Goal: Task Accomplishment & Management: Manage account settings

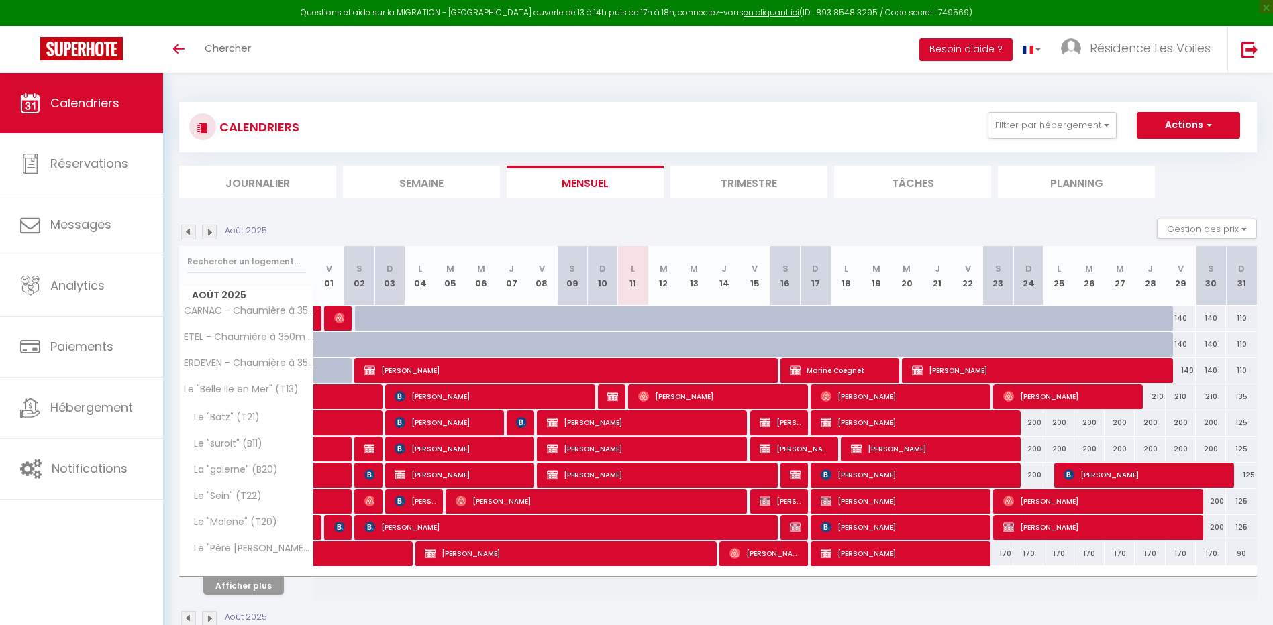
select select
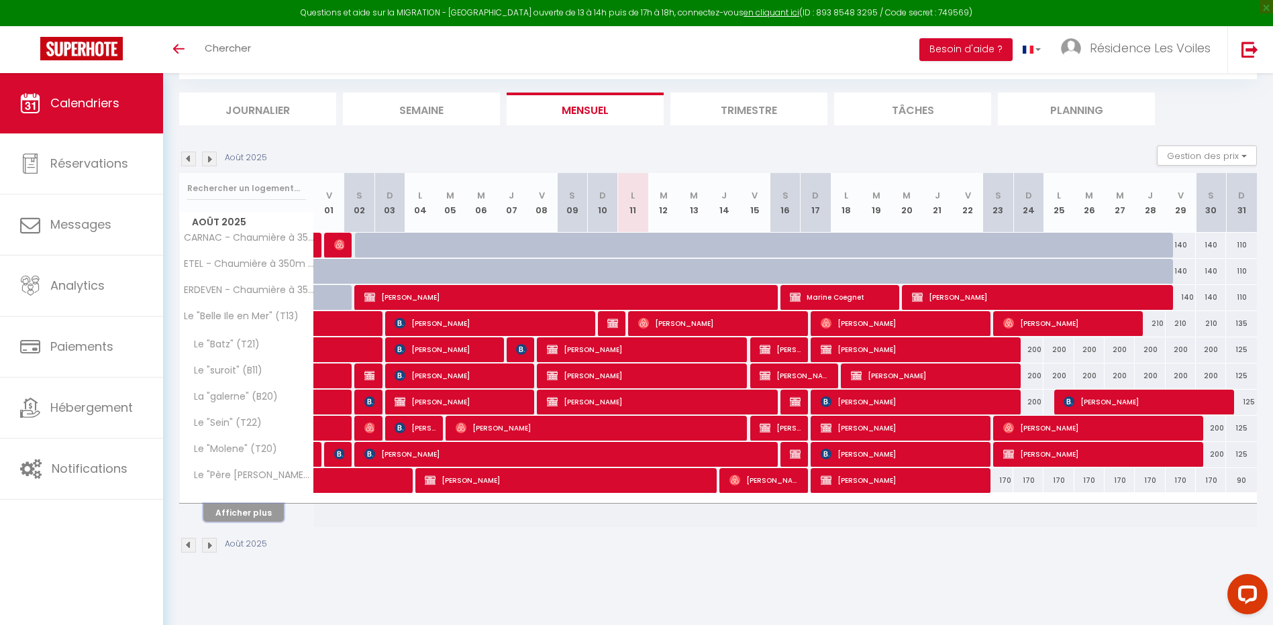
click at [252, 509] on button "Afficher plus" at bounding box center [243, 513] width 81 height 18
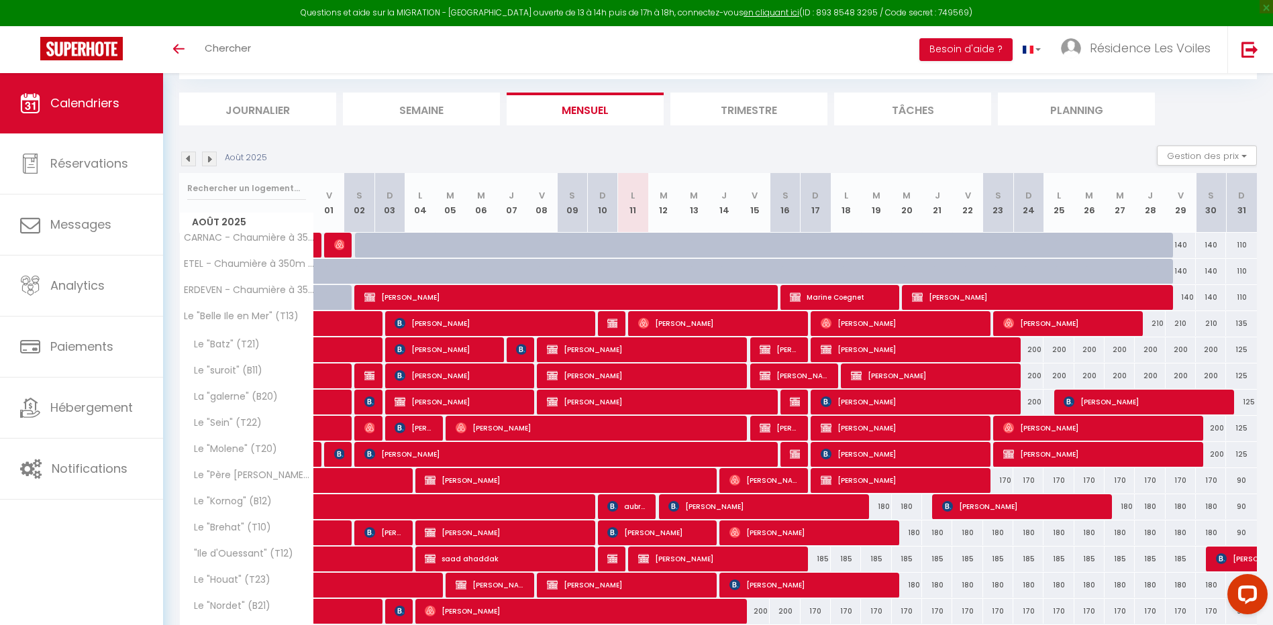
select select
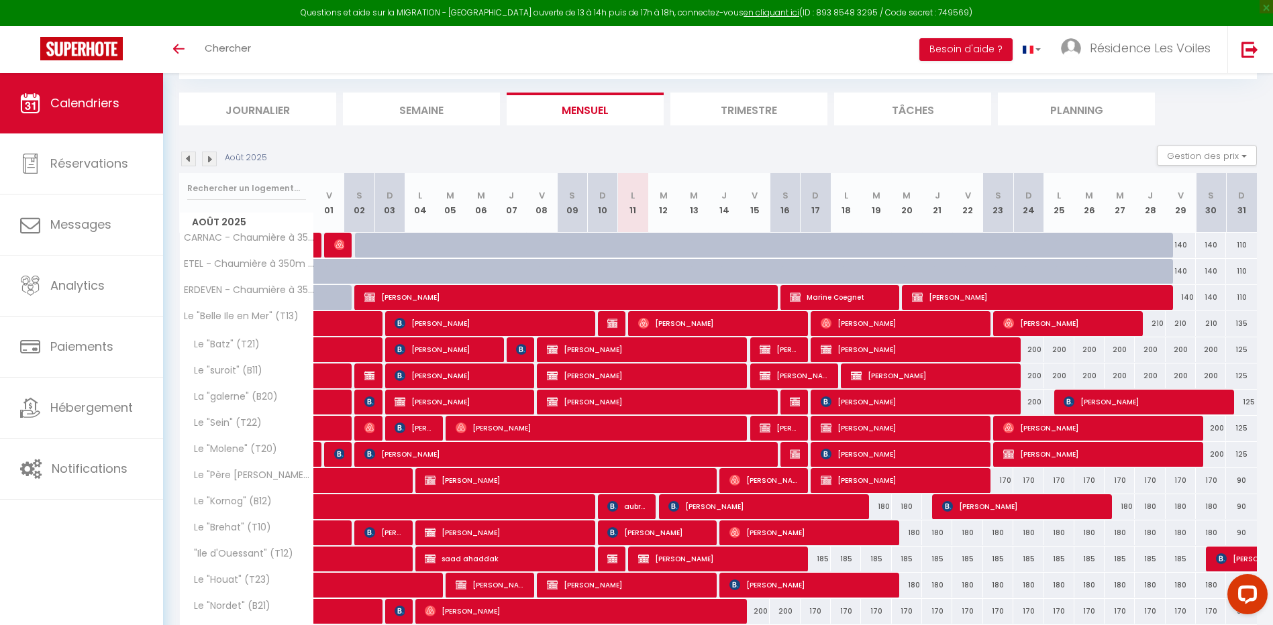
select select
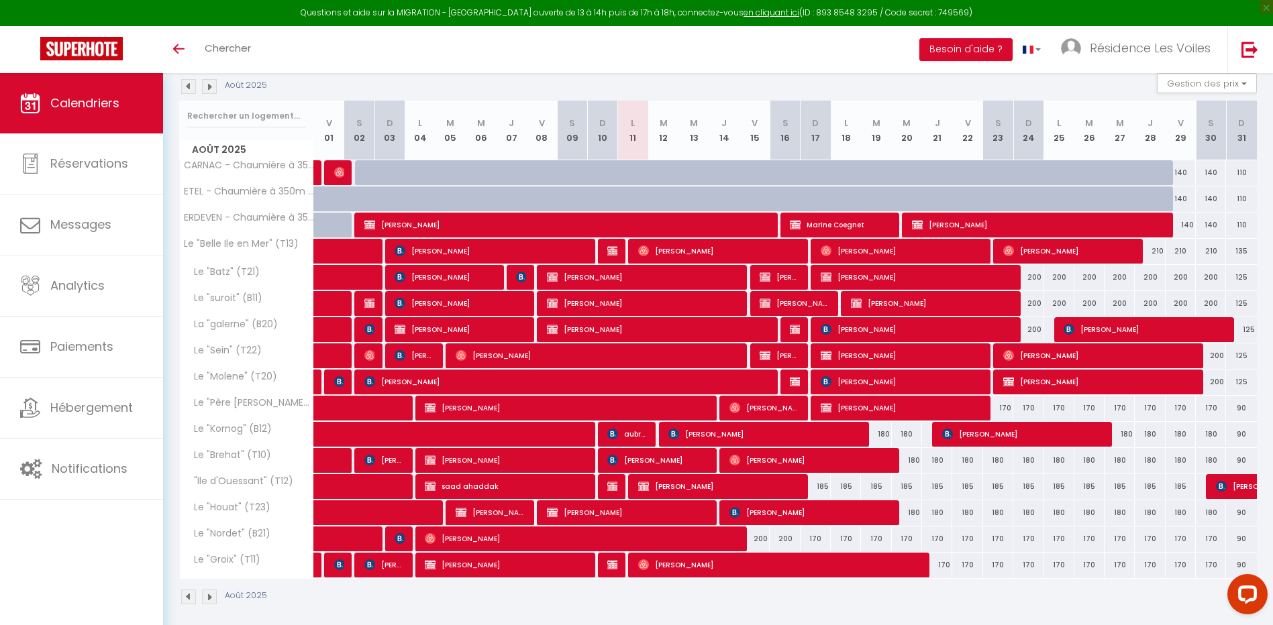
scroll to position [155, 0]
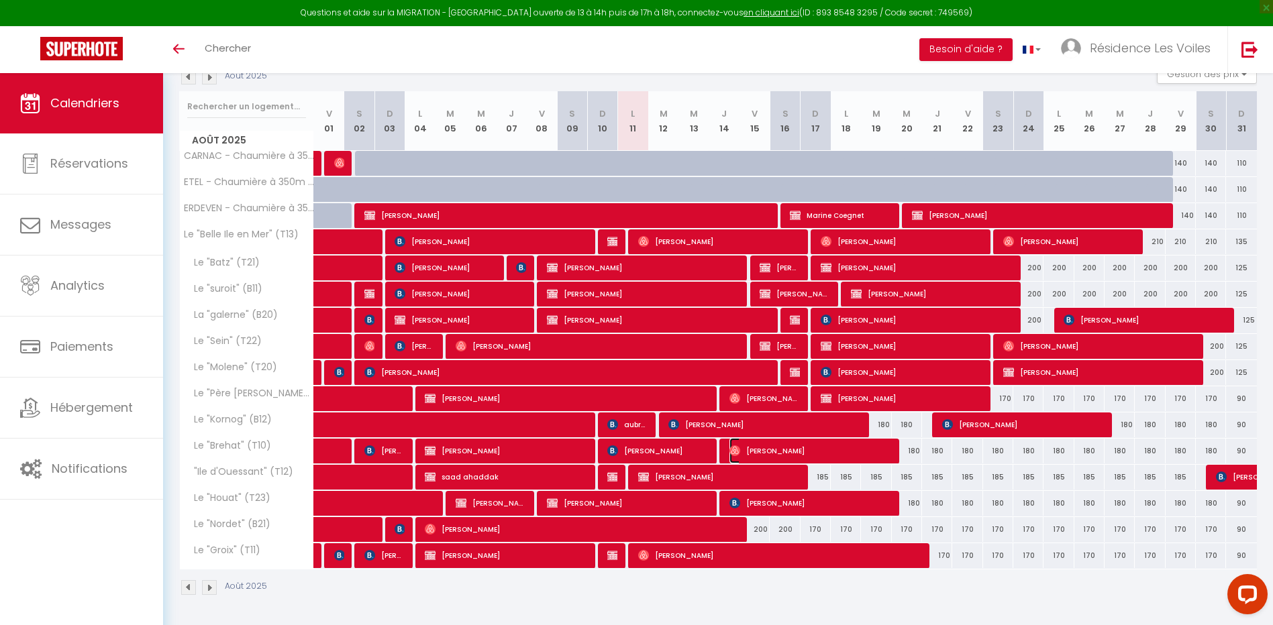
click at [752, 450] on span "[PERSON_NAME]" at bounding box center [809, 450] width 161 height 25
select select "OK"
select select "0"
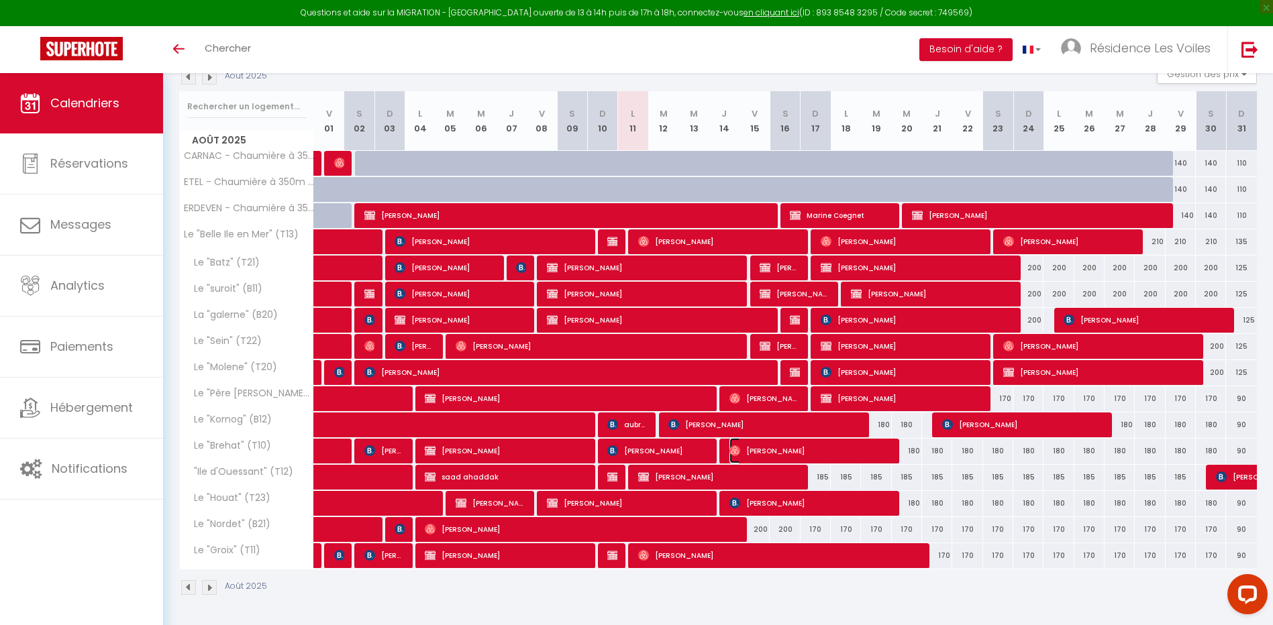
select select "1"
select select
